Goal: Task Accomplishment & Management: Use online tool/utility

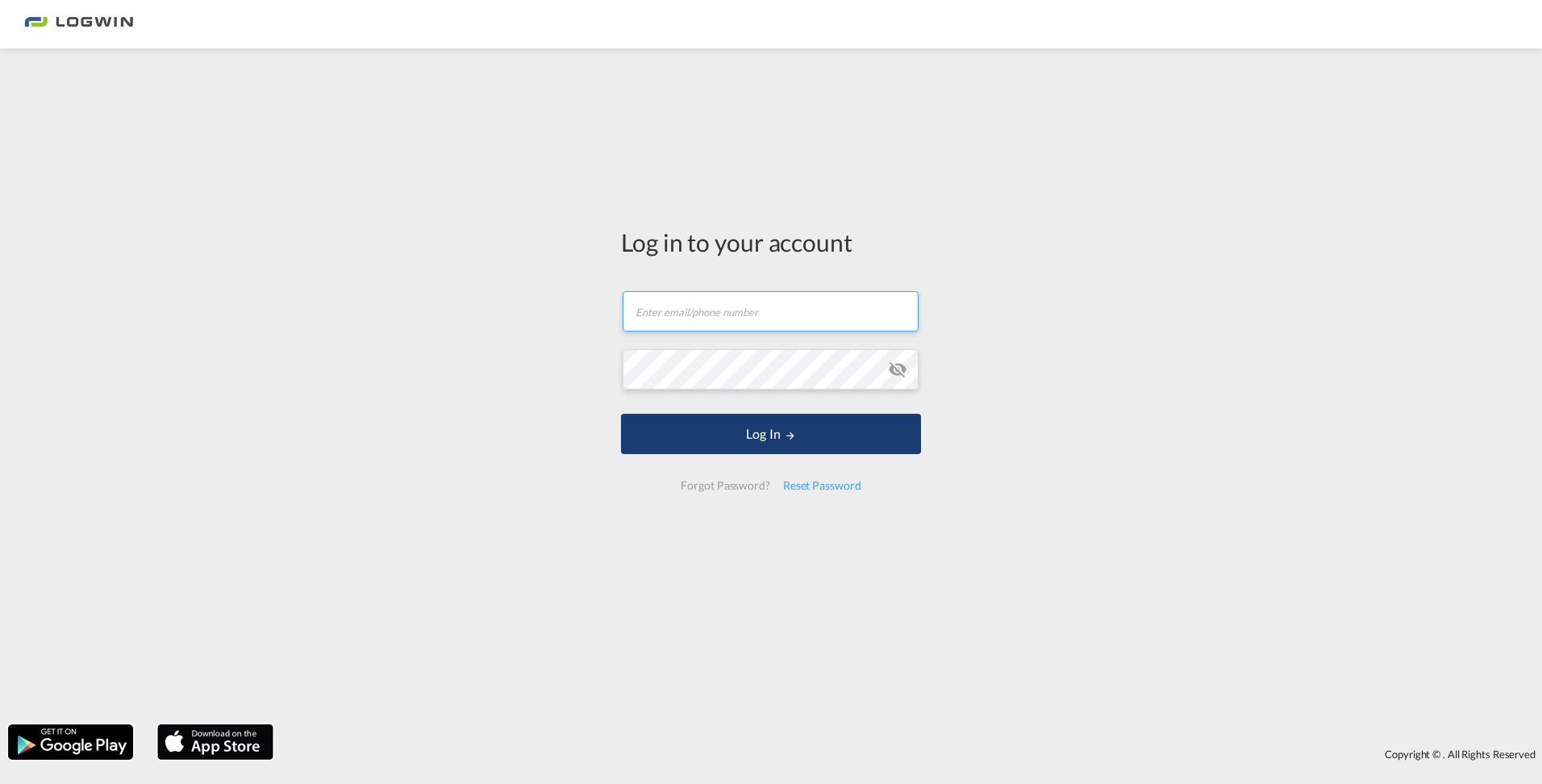
type input "[PERSON_NAME][EMAIL_ADDRESS][PERSON_NAME][DOMAIN_NAME]"
click at [803, 438] on button "Log In" at bounding box center [771, 433] width 300 height 41
